Goal: Transaction & Acquisition: Book appointment/travel/reservation

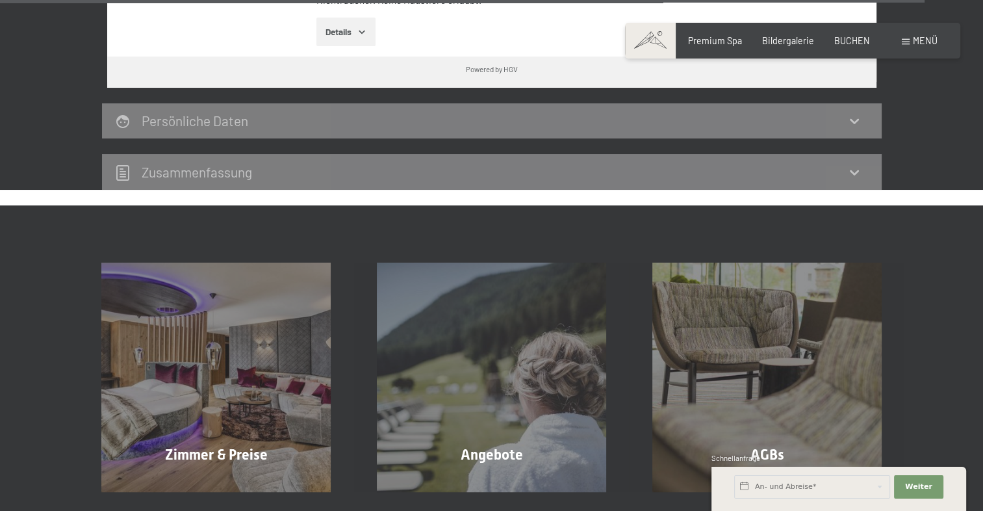
scroll to position [3803, 0]
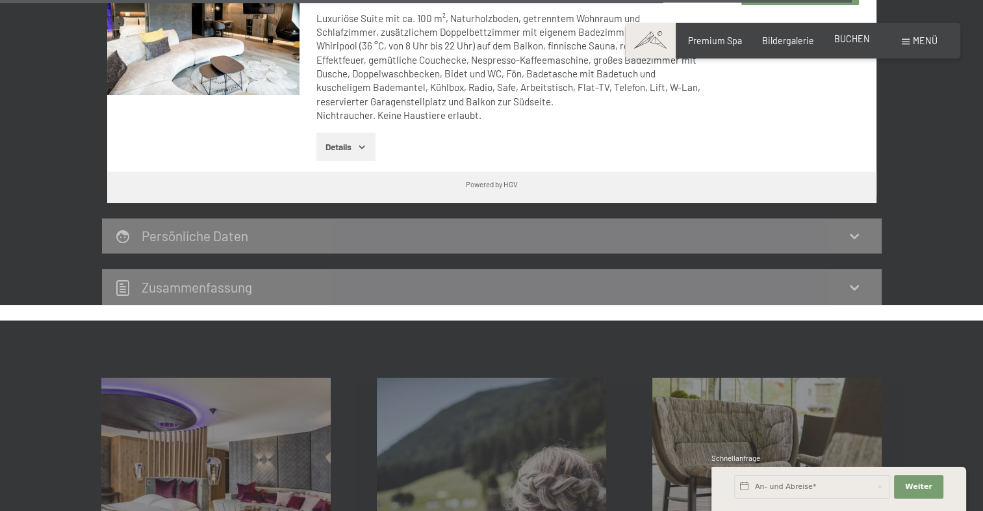
click at [859, 35] on span "BUCHEN" at bounding box center [852, 38] width 36 height 11
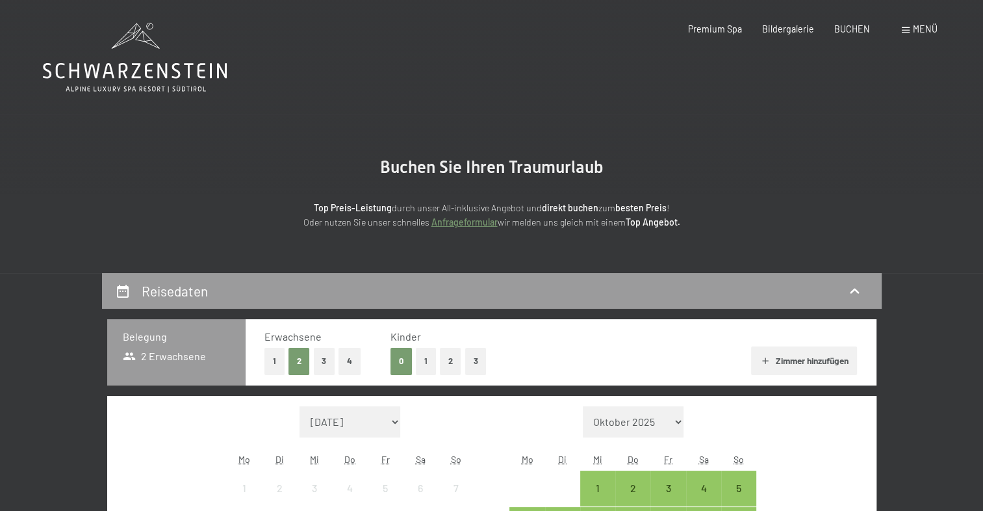
scroll to position [195, 0]
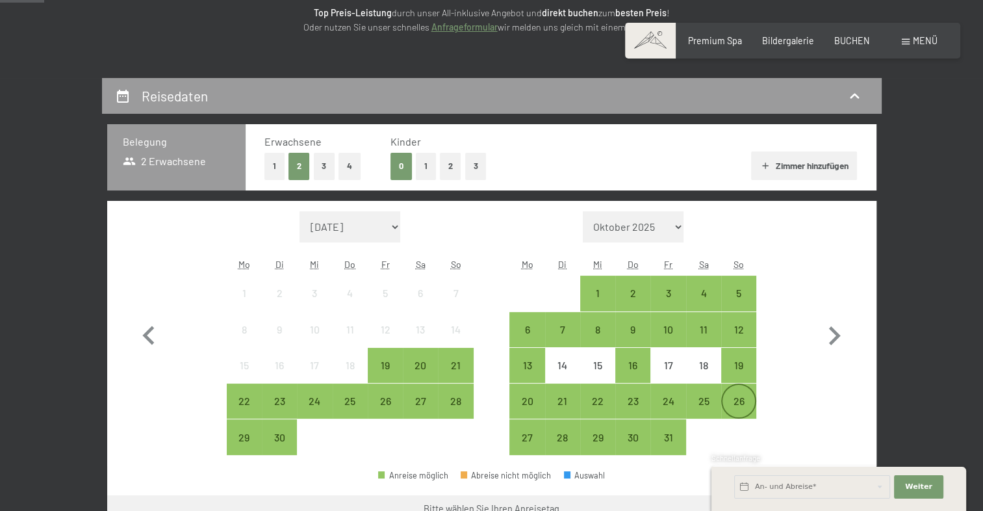
click at [735, 398] on div "26" at bounding box center [738, 412] width 32 height 32
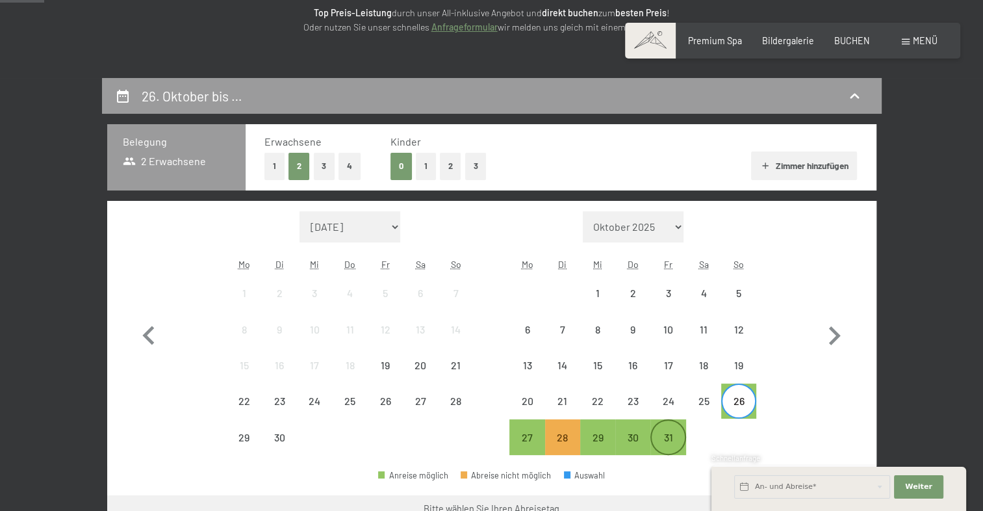
click at [673, 437] on div "31" at bounding box center [668, 448] width 32 height 32
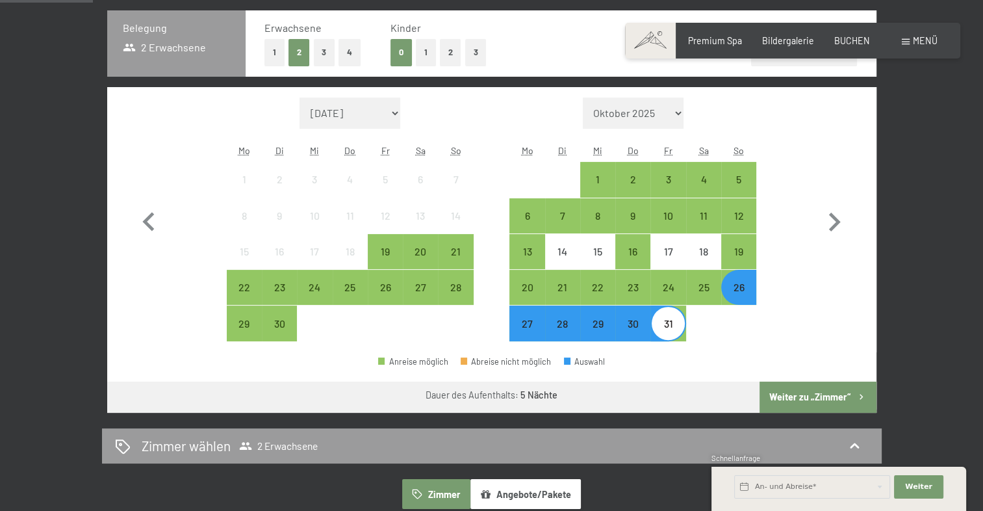
scroll to position [390, 0]
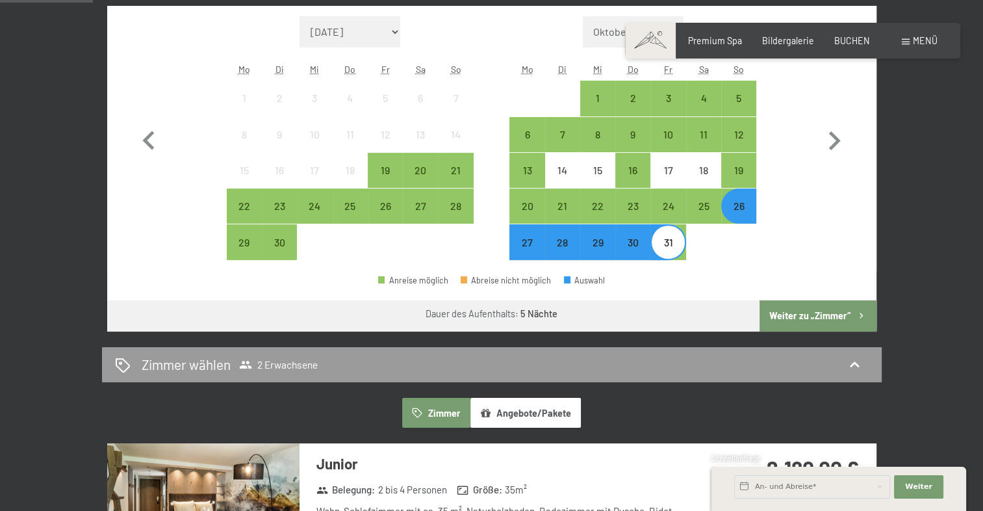
click at [826, 311] on button "Weiter zu „Zimmer“" at bounding box center [817, 315] width 116 height 31
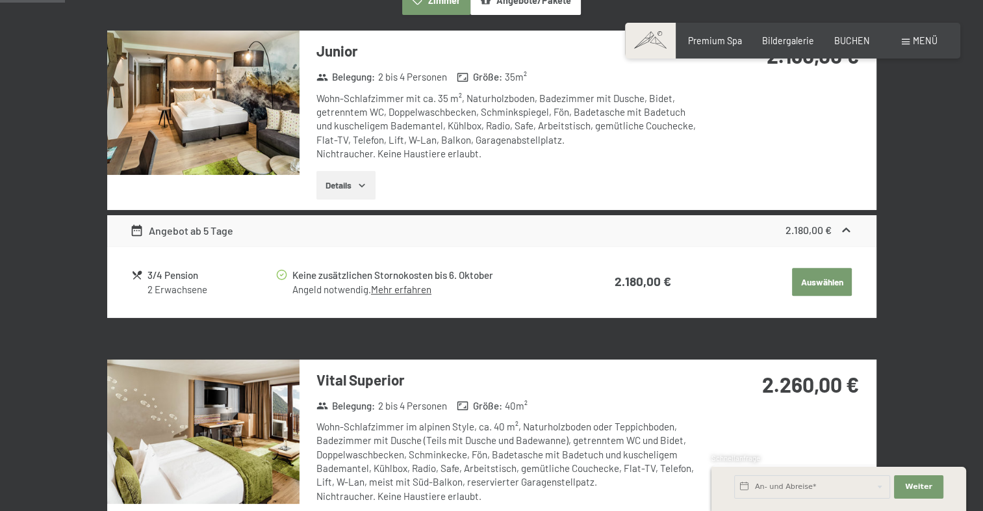
scroll to position [273, 0]
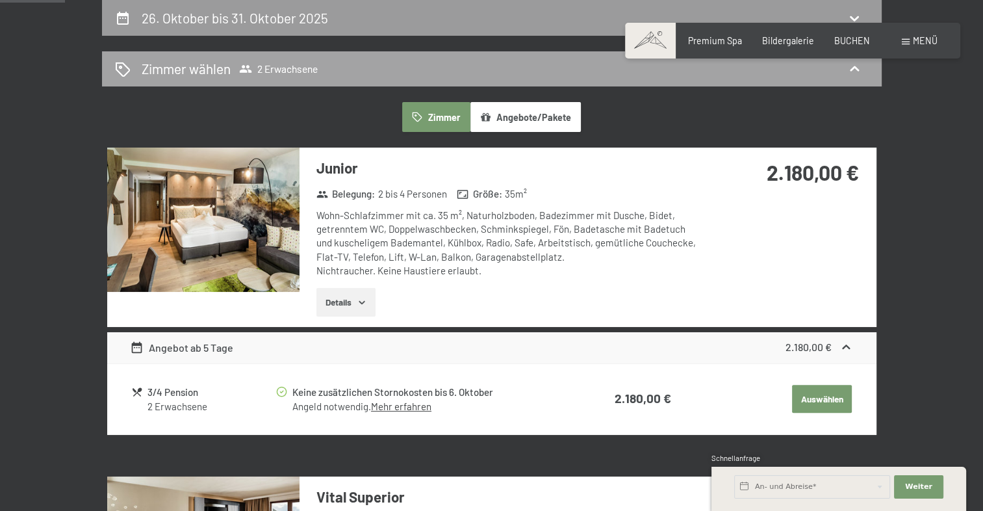
click at [465, 85] on div "Zimmer wählen 2 Erwachsene" at bounding box center [491, 69] width 779 height 36
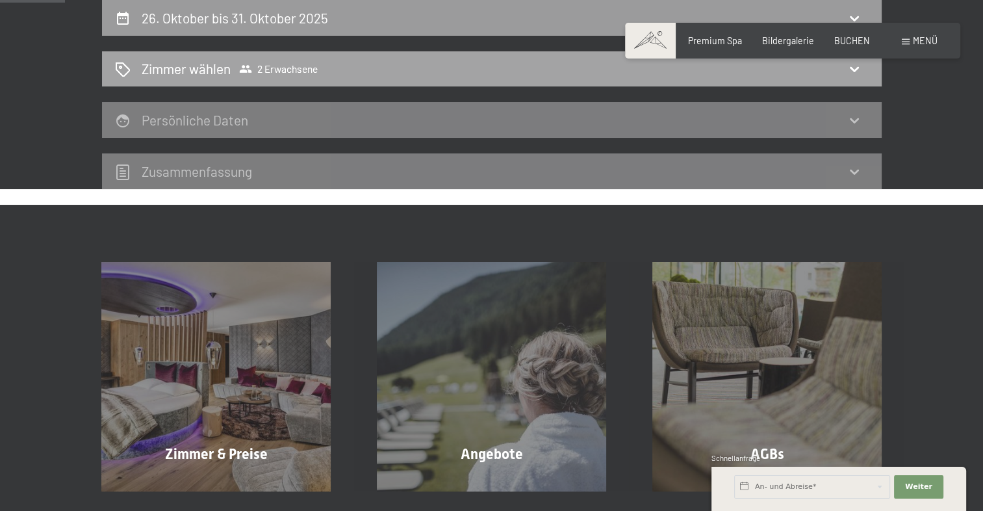
click at [368, 66] on div "Zimmer wählen 2 Erwachsene" at bounding box center [492, 68] width 754 height 19
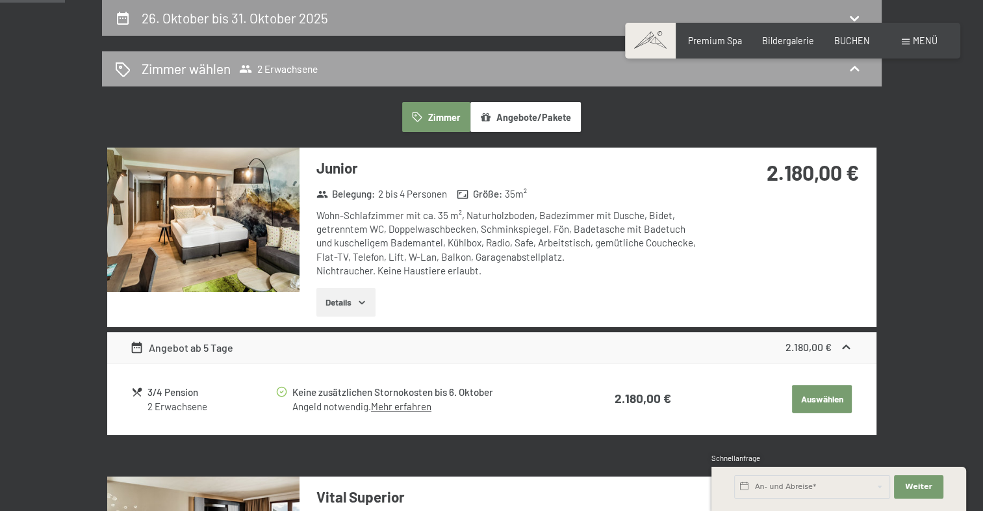
click at [375, 73] on div "Zimmer wählen 2 Erwachsene" at bounding box center [492, 68] width 754 height 19
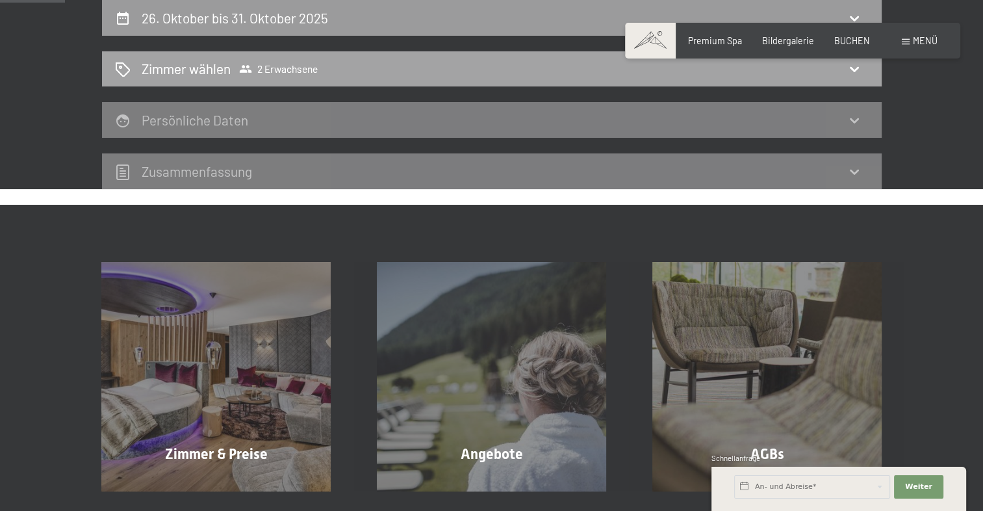
click at [312, 74] on span "2 Erwachsene" at bounding box center [278, 68] width 79 height 13
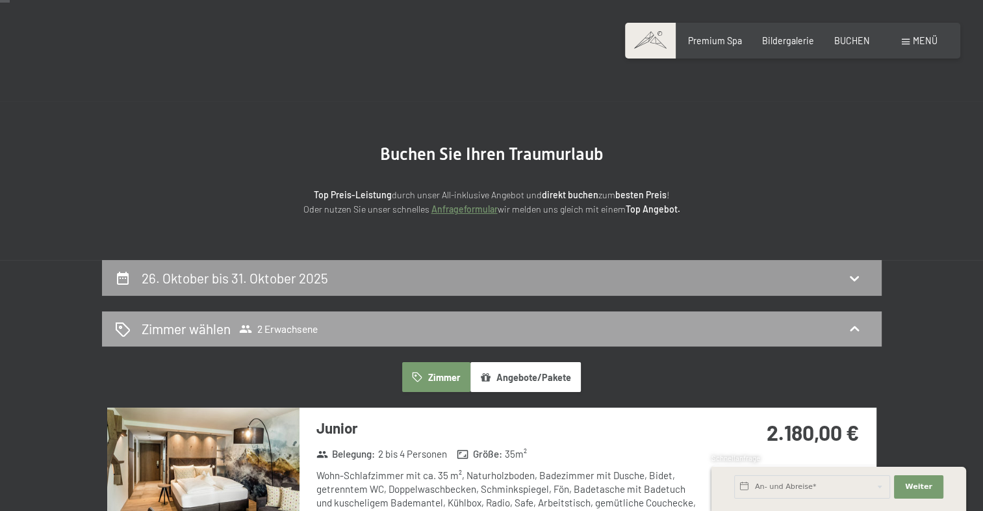
scroll to position [143, 0]
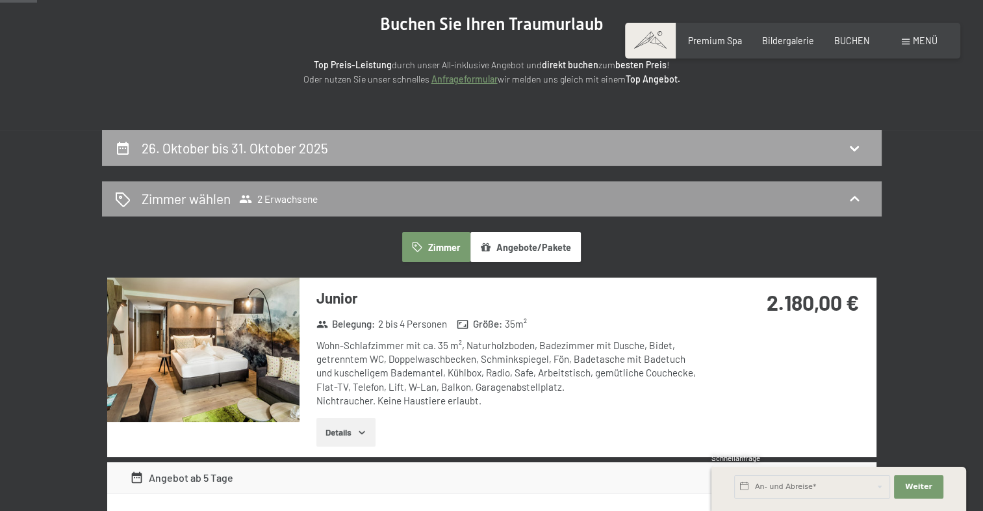
click at [286, 151] on h2 "26. Oktober bis 31. Oktober 2025" at bounding box center [235, 148] width 186 height 16
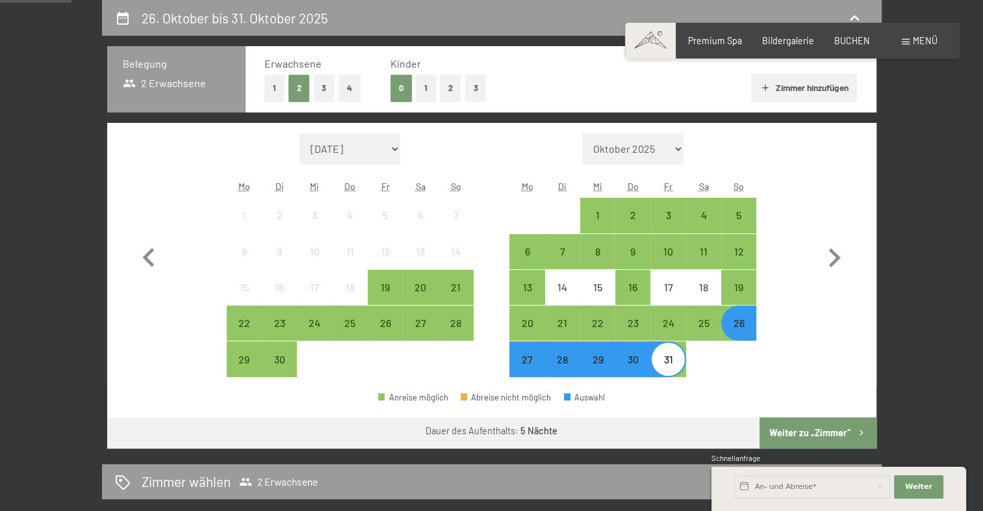
click at [424, 86] on button "1" at bounding box center [426, 88] width 20 height 27
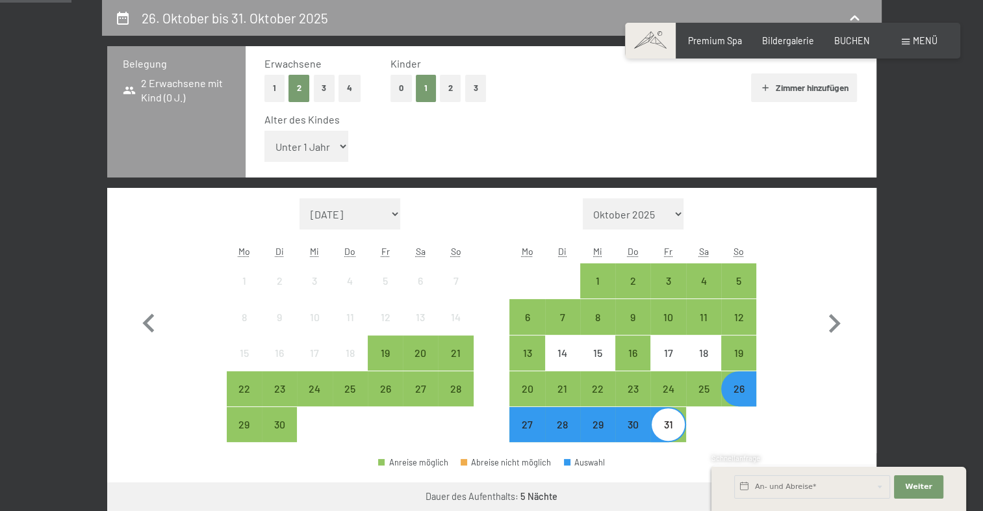
click at [311, 147] on select "Unter 1 Jahr 1 Jahr 2 Jahre 3 Jahre 4 Jahre 5 Jahre 6 Jahre 7 Jahre 8 Jahre 9 J…" at bounding box center [306, 146] width 84 height 31
select select "11"
click at [264, 131] on select "Unter 1 Jahr 1 Jahr 2 Jahre 3 Jahre 4 Jahre 5 Jahre 6 Jahre 7 Jahre 8 Jahre 9 J…" at bounding box center [306, 146] width 84 height 31
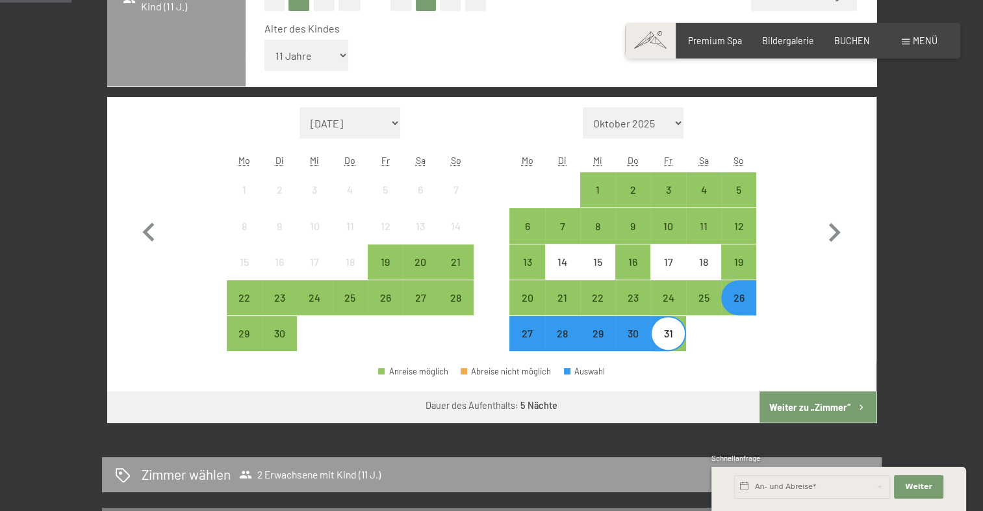
scroll to position [468, 0]
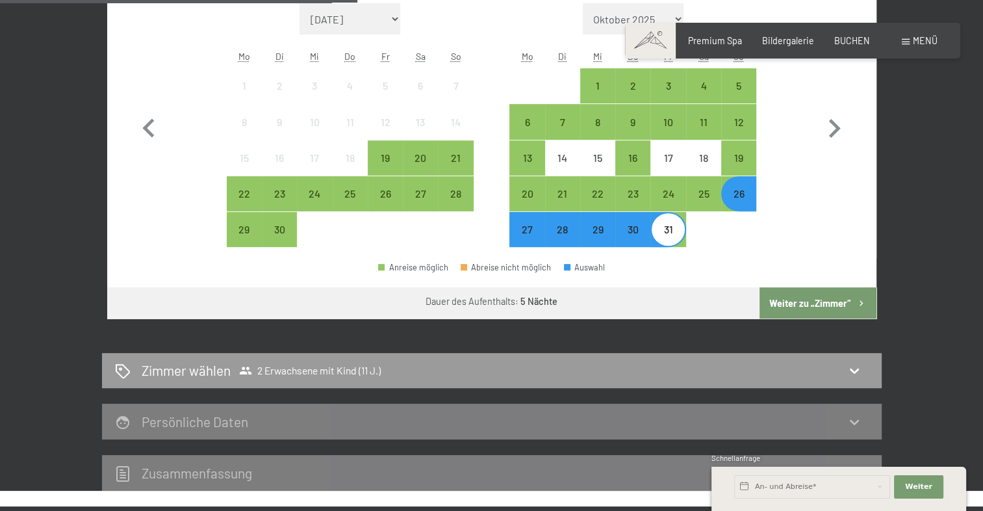
click at [807, 300] on button "Weiter zu „Zimmer“" at bounding box center [817, 302] width 116 height 31
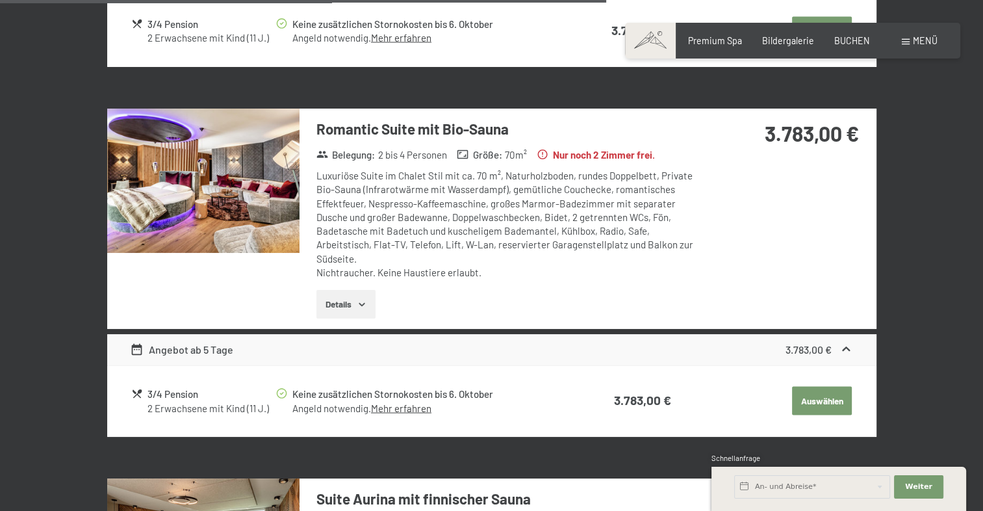
scroll to position [2546, 0]
